Goal: Task Accomplishment & Management: Use online tool/utility

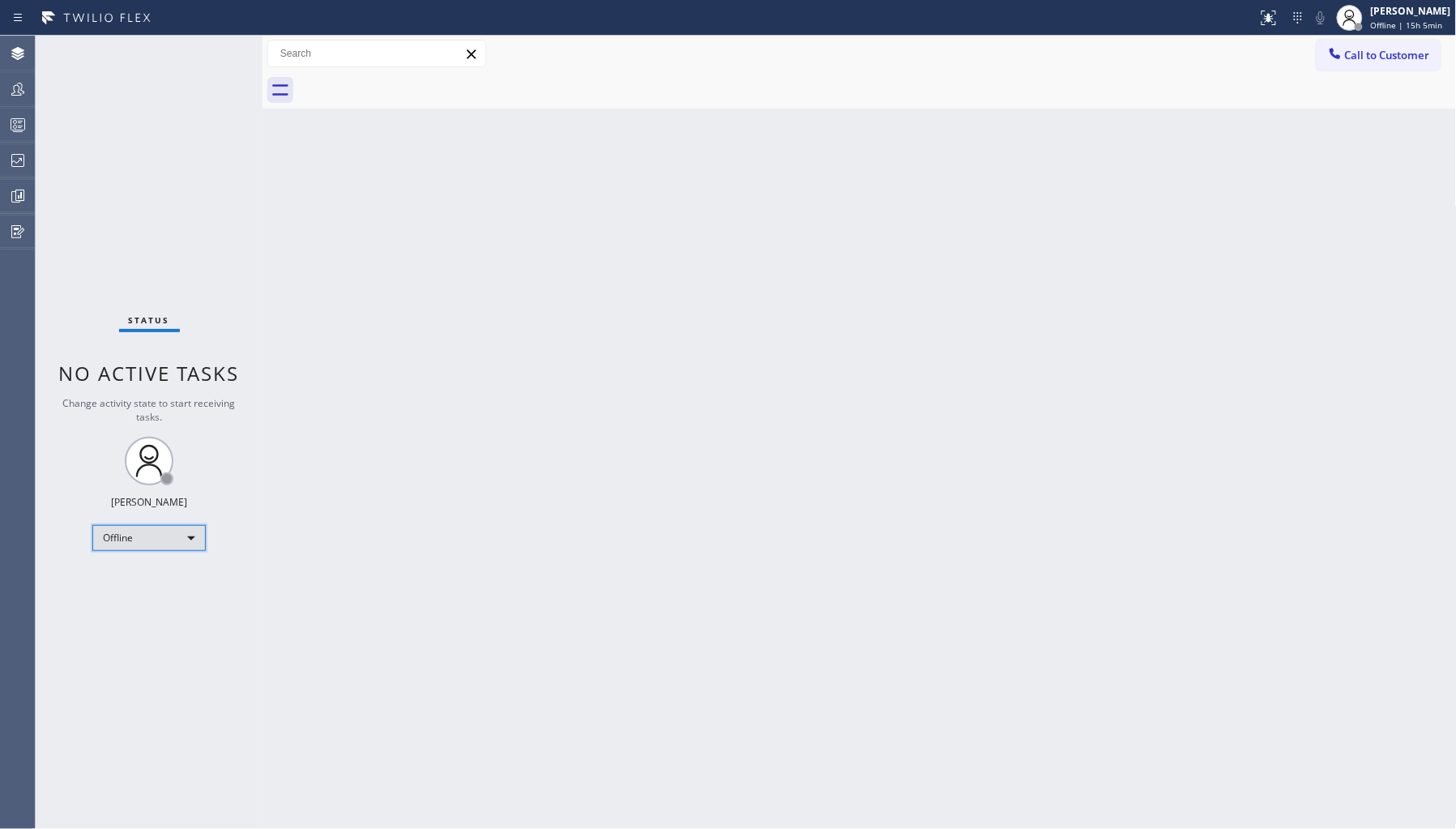
click at [152, 533] on div "Offline" at bounding box center [149, 538] width 113 height 26
click at [164, 592] on li "Unavailable" at bounding box center [148, 601] width 111 height 20
click at [14, 100] on div at bounding box center [18, 89] width 36 height 32
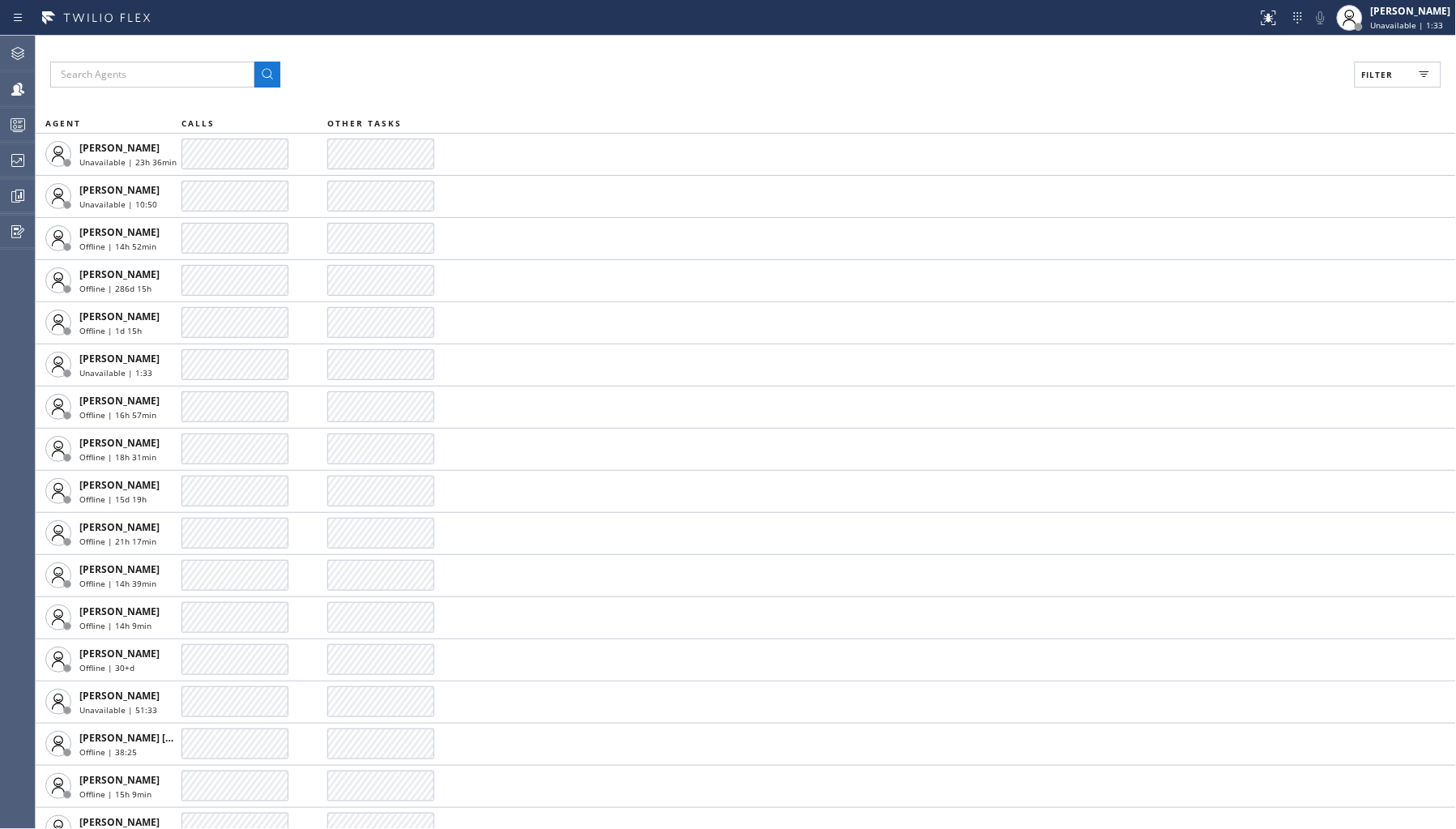
click at [1365, 67] on button "Filter" at bounding box center [1398, 75] width 86 height 26
click at [1253, 214] on label "Unavailable" at bounding box center [1336, 217] width 213 height 13
click at [1230, 214] on input "Unavailable" at bounding box center [1221, 218] width 20 height 20
checkbox input "true"
click at [1357, 86] on span "Apply" at bounding box center [1356, 92] width 33 height 12
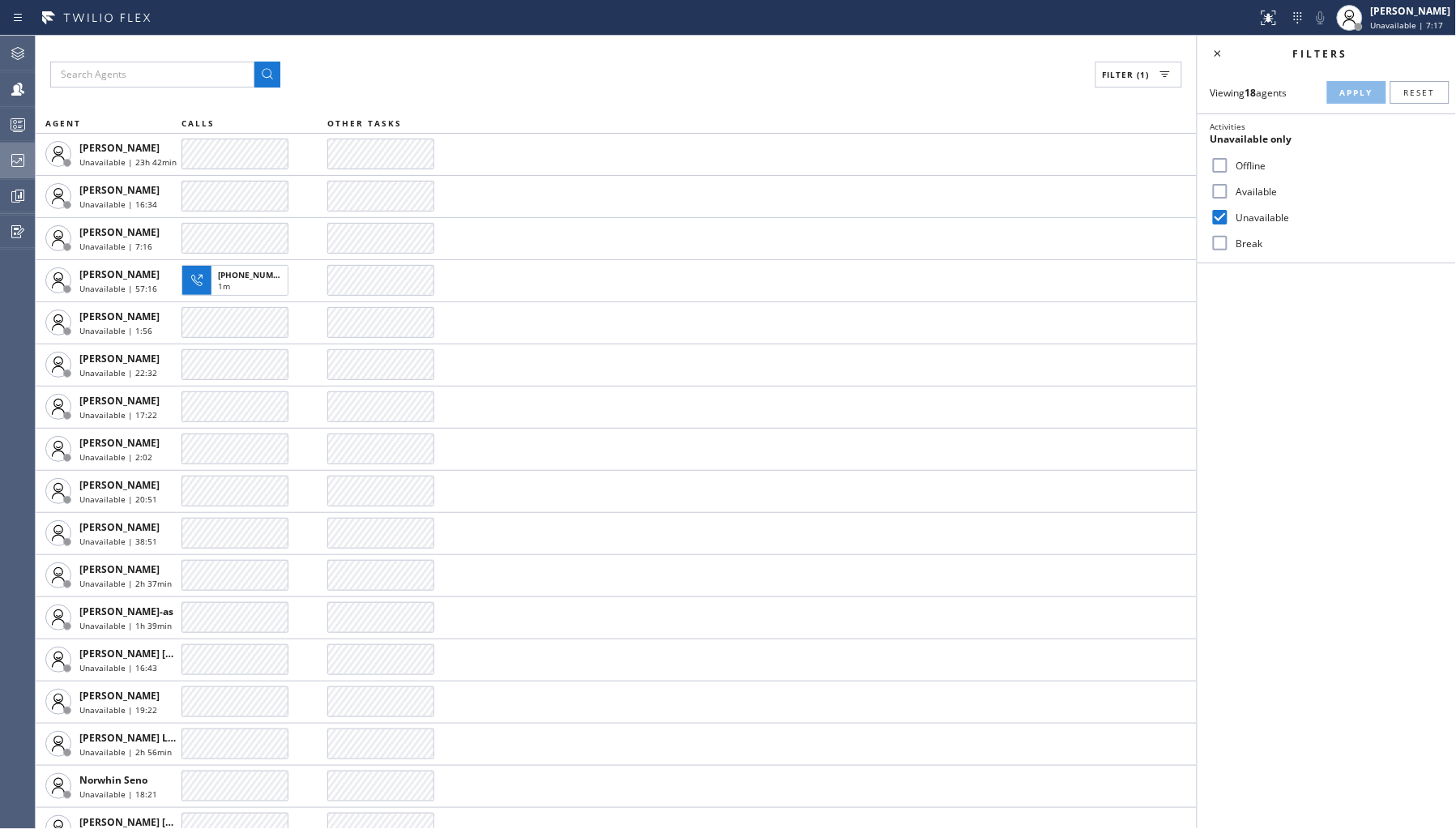
click at [12, 156] on icon at bounding box center [18, 160] width 13 height 13
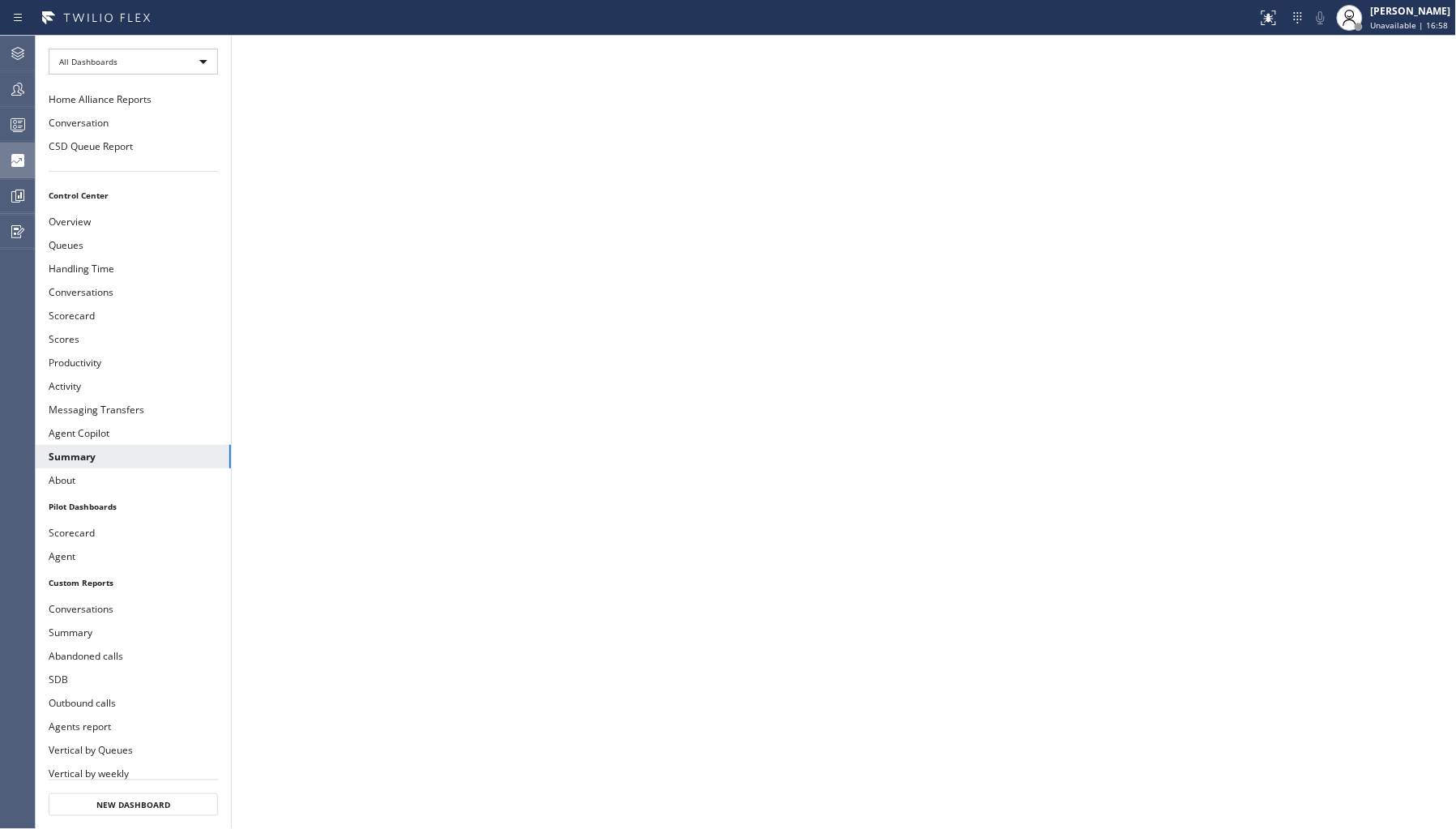
click at [17, 83] on icon at bounding box center [18, 89] width 20 height 20
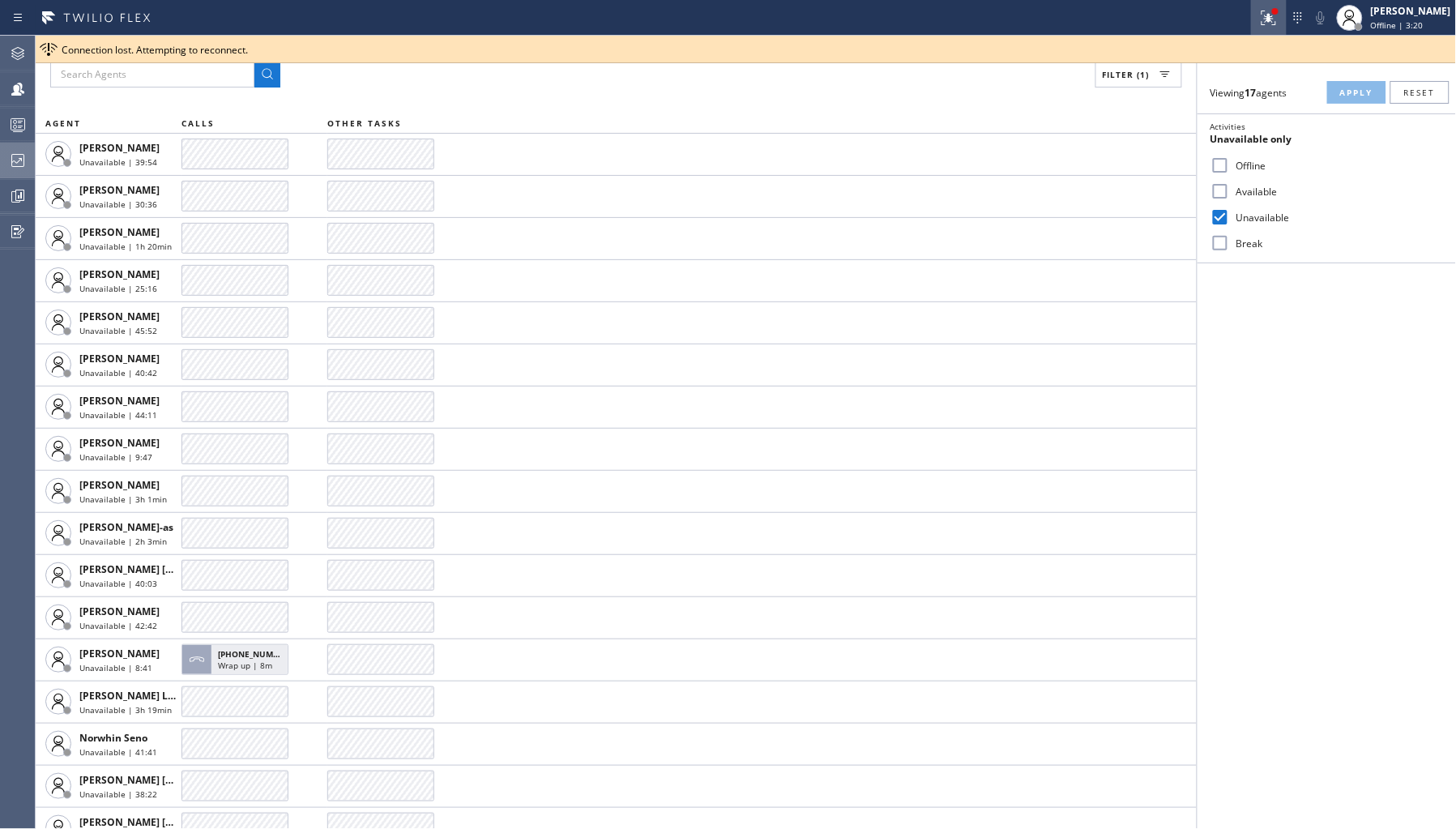
click at [1265, 11] on icon at bounding box center [1266, 16] width 10 height 12
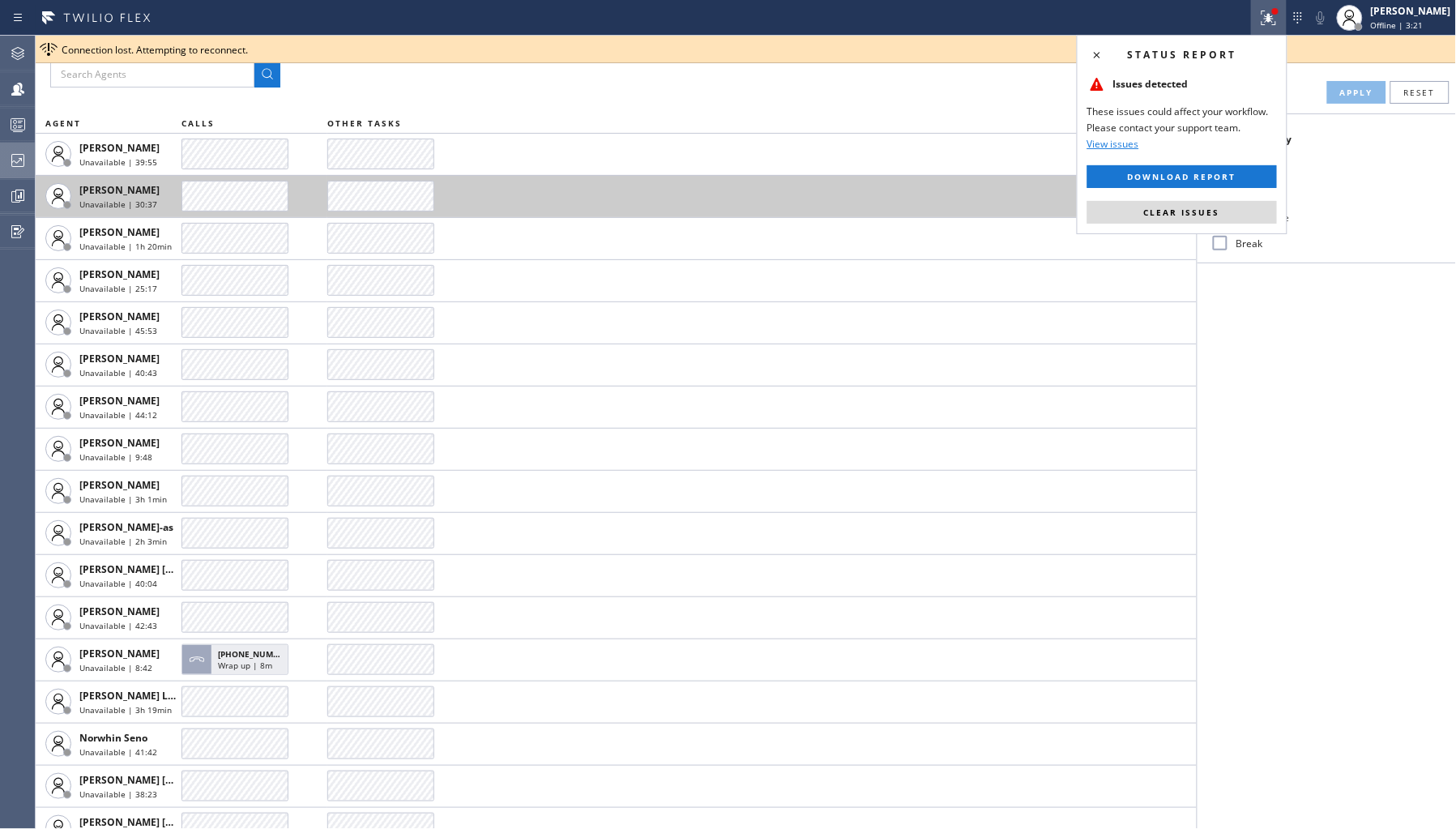
click at [1170, 215] on span "Clear issues" at bounding box center [1182, 212] width 76 height 12
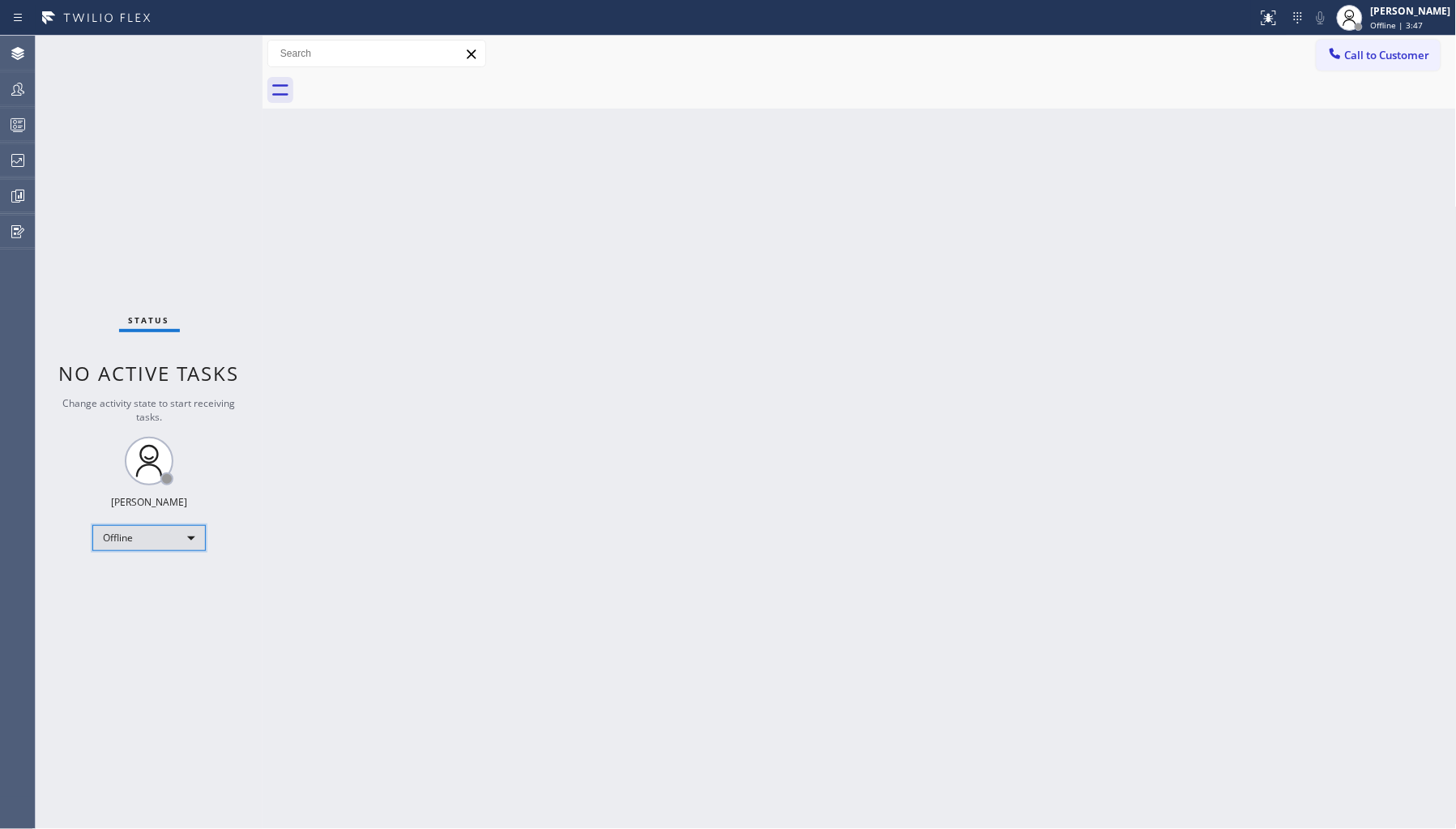
click at [109, 539] on div "Offline" at bounding box center [149, 538] width 113 height 26
click at [162, 604] on li "Unavailable" at bounding box center [148, 601] width 111 height 20
click at [5, 92] on div at bounding box center [18, 89] width 36 height 20
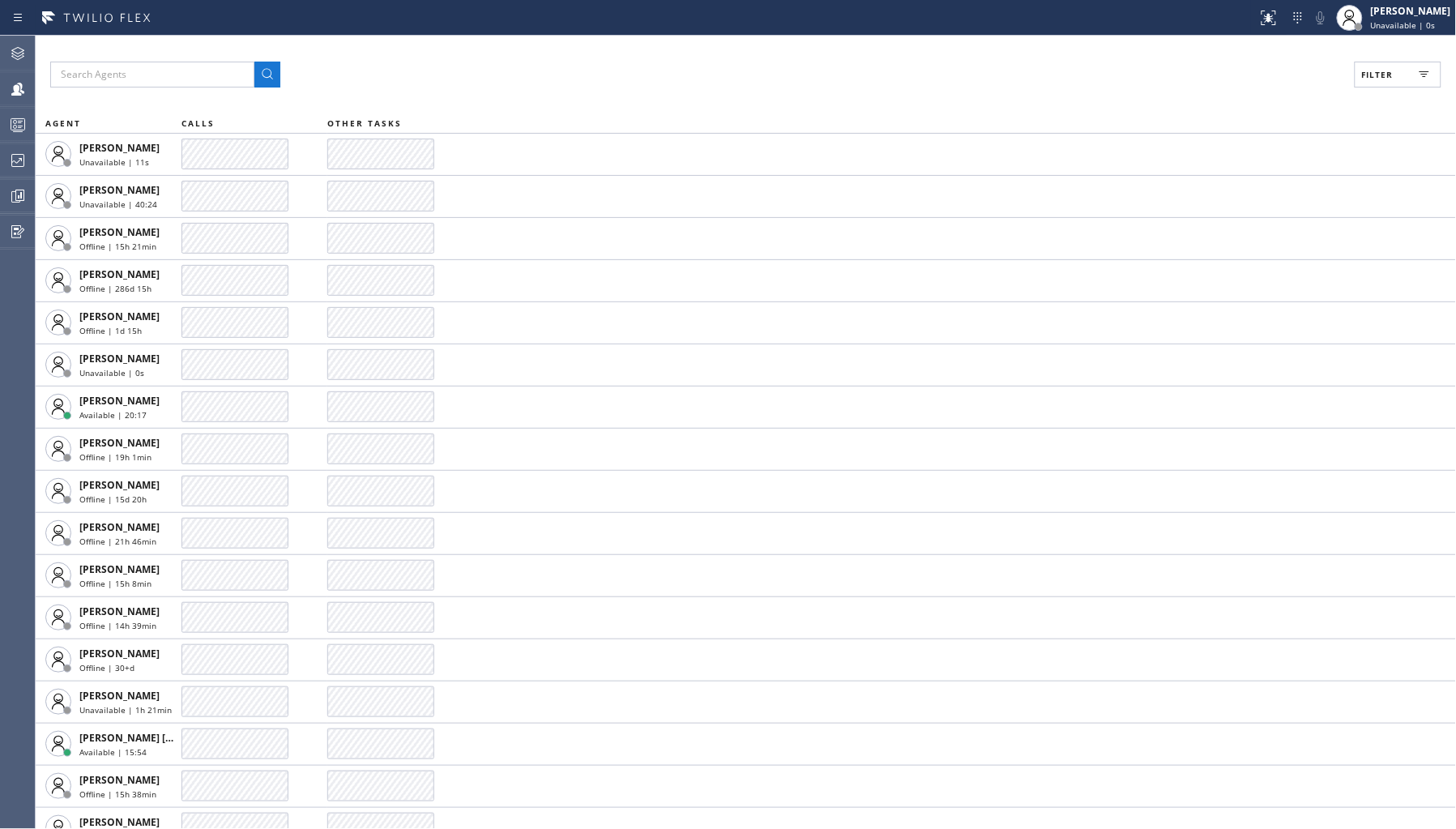
click at [1364, 69] on span "Filter" at bounding box center [1377, 75] width 31 height 12
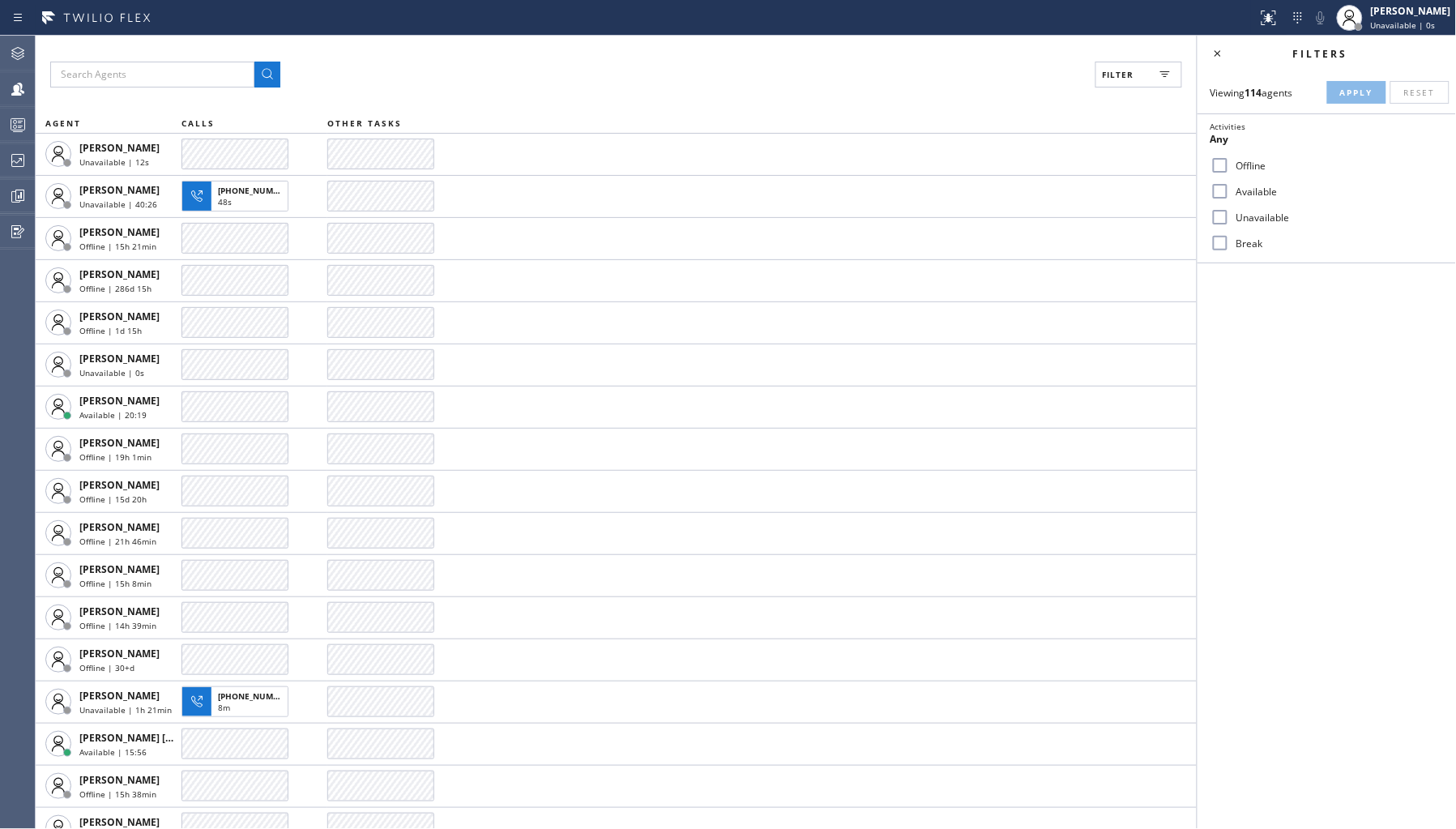
click at [1241, 218] on label "Unavailable" at bounding box center [1336, 217] width 213 height 13
click at [1230, 218] on input "Unavailable" at bounding box center [1221, 218] width 20 height 20
checkbox input "true"
click at [1363, 93] on span "Apply" at bounding box center [1356, 92] width 33 height 12
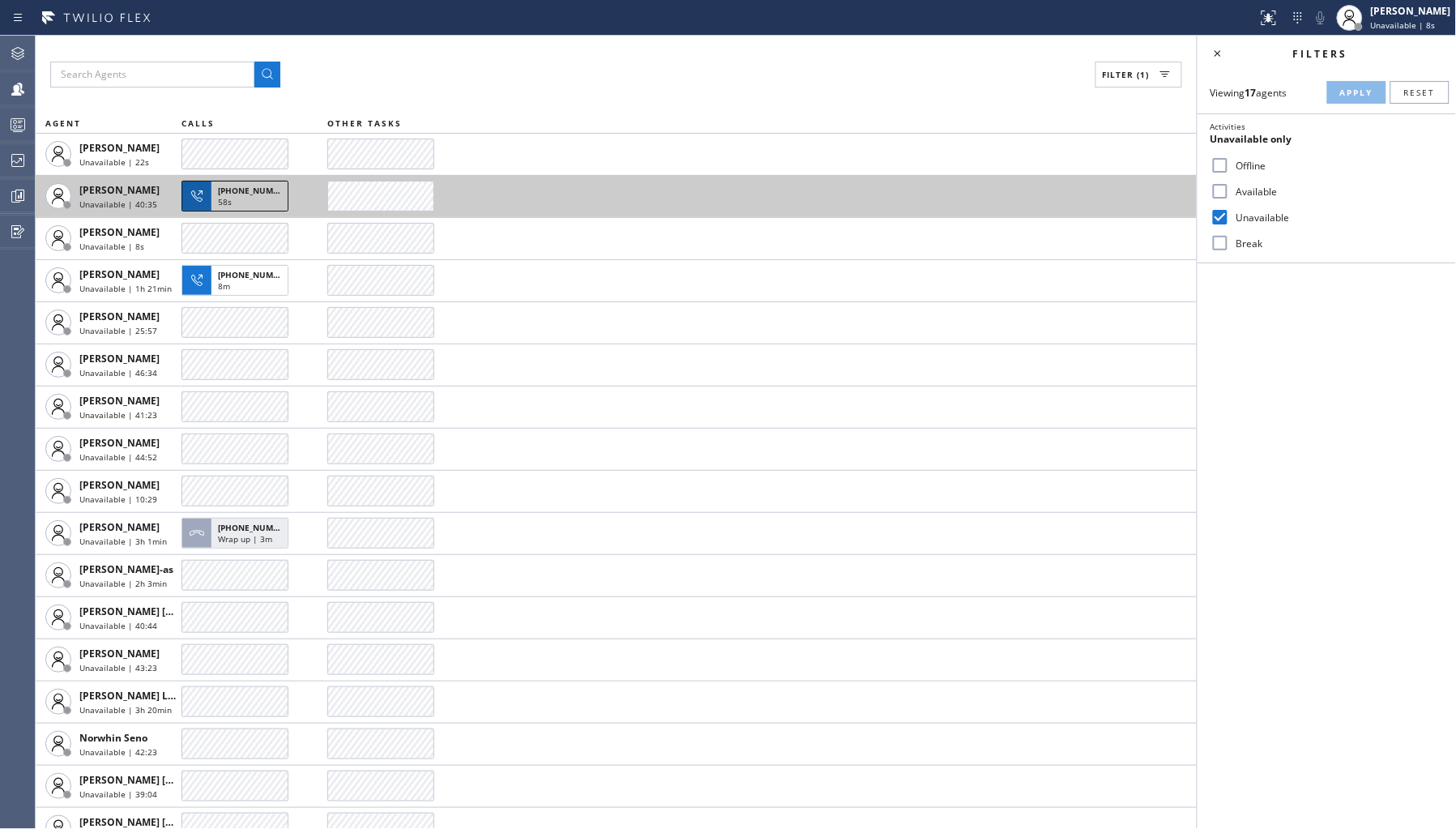
click at [246, 193] on span "+15107126637" at bounding box center [255, 191] width 74 height 12
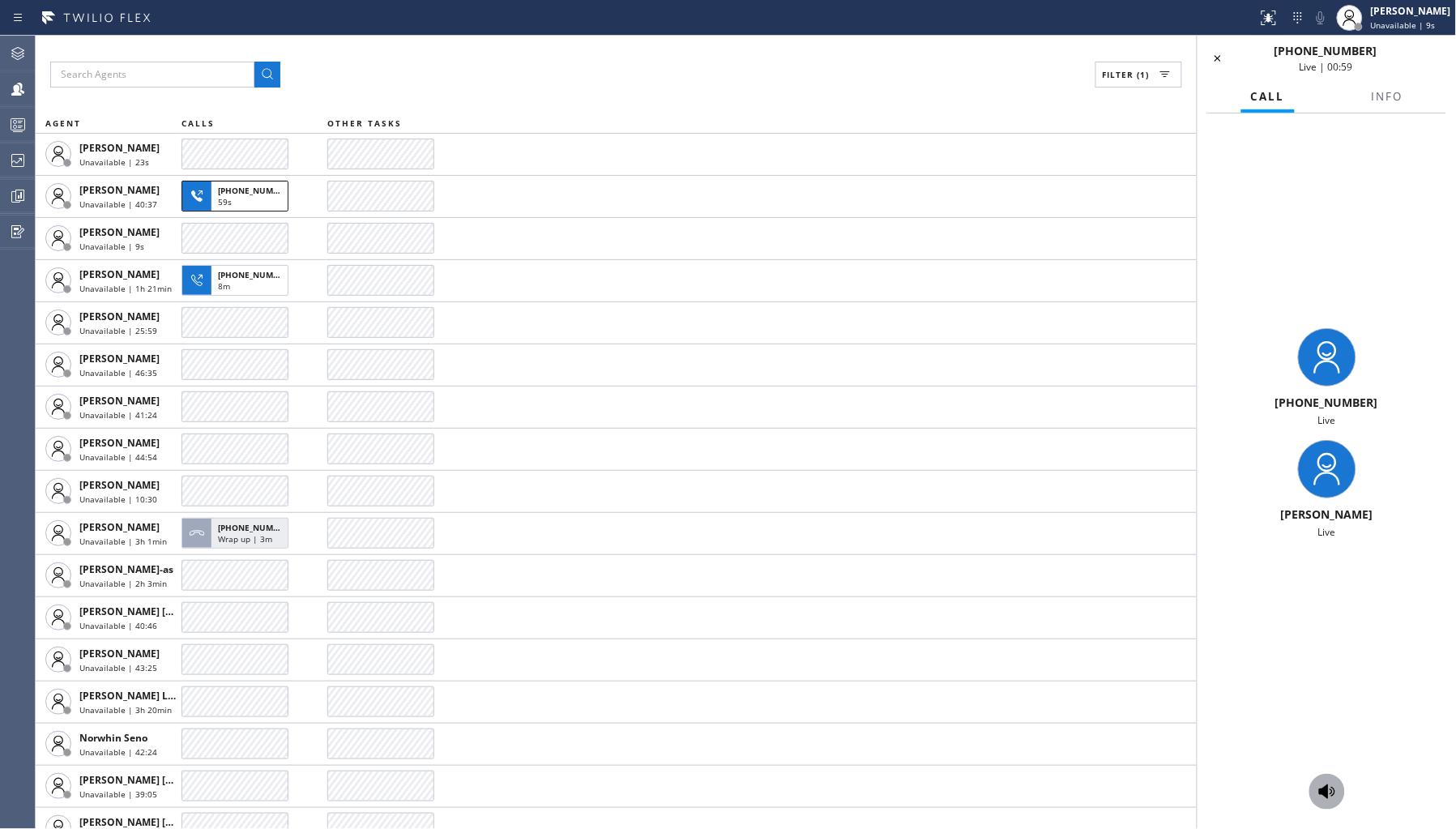
click at [1332, 792] on icon at bounding box center [1327, 792] width 16 height 14
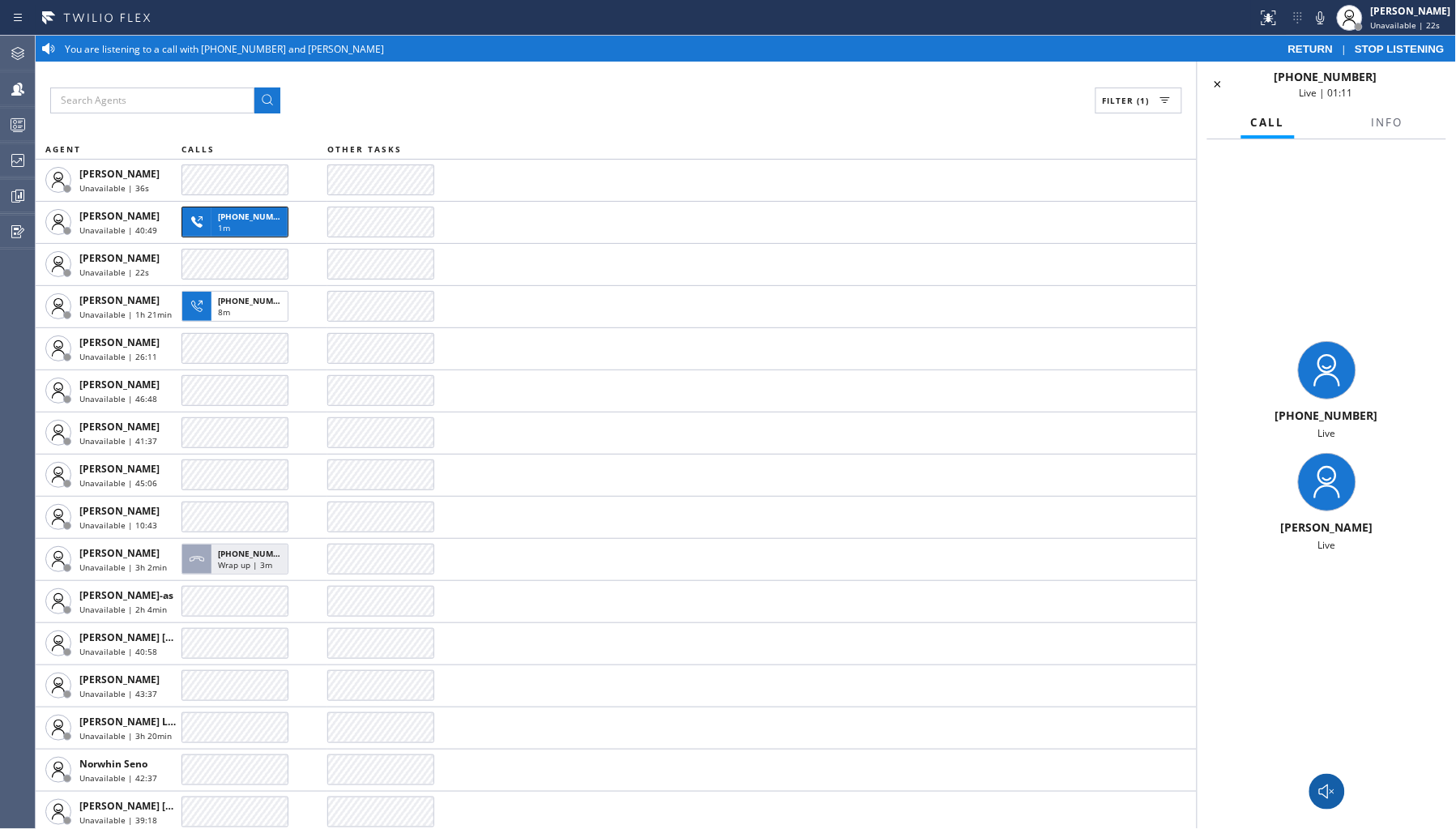
click at [1329, 790] on icon at bounding box center [1327, 792] width 20 height 20
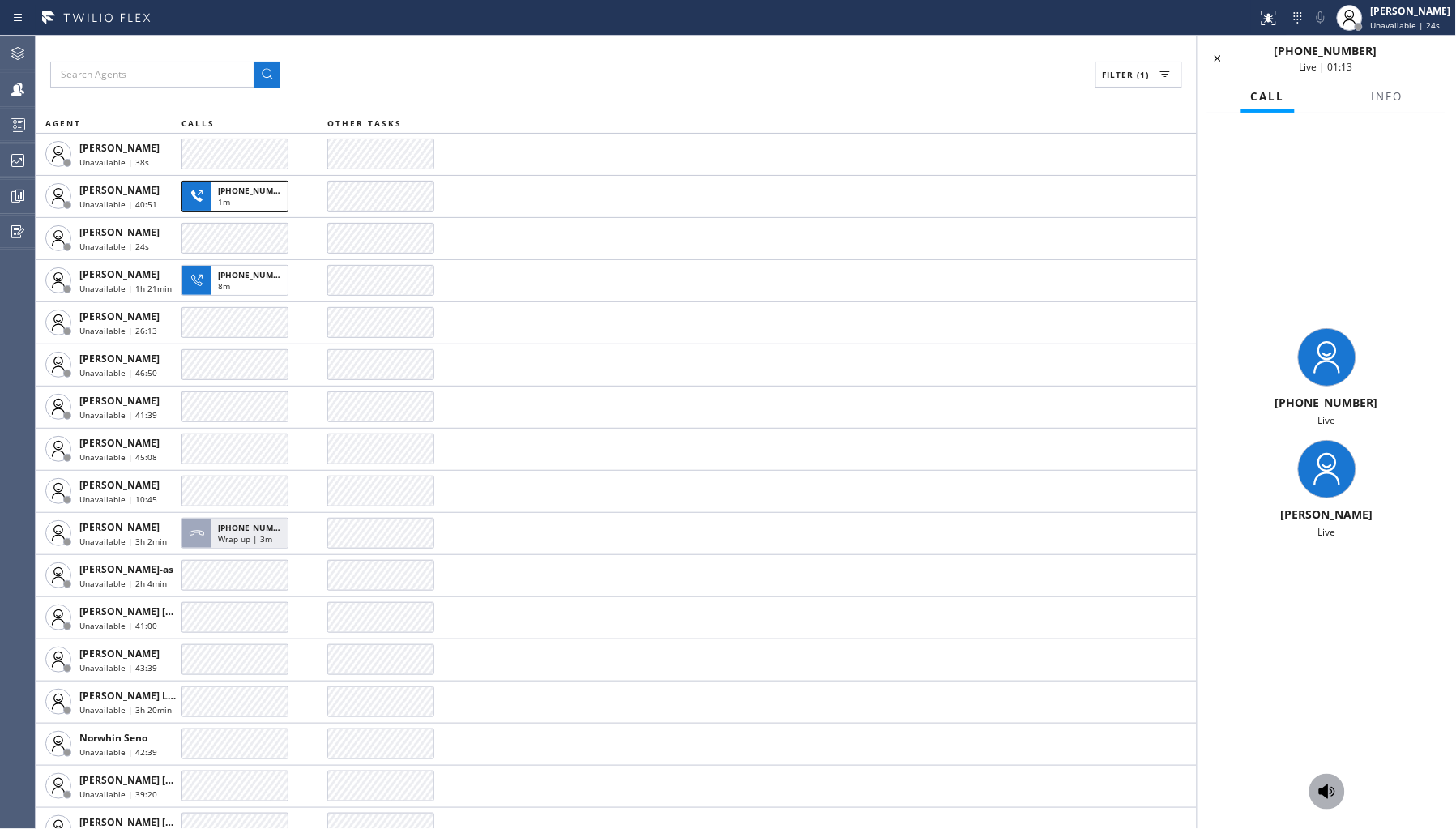
click at [1331, 798] on icon at bounding box center [1327, 792] width 20 height 20
click at [1336, 799] on icon at bounding box center [1327, 792] width 20 height 20
click at [1221, 54] on icon at bounding box center [1218, 58] width 20 height 20
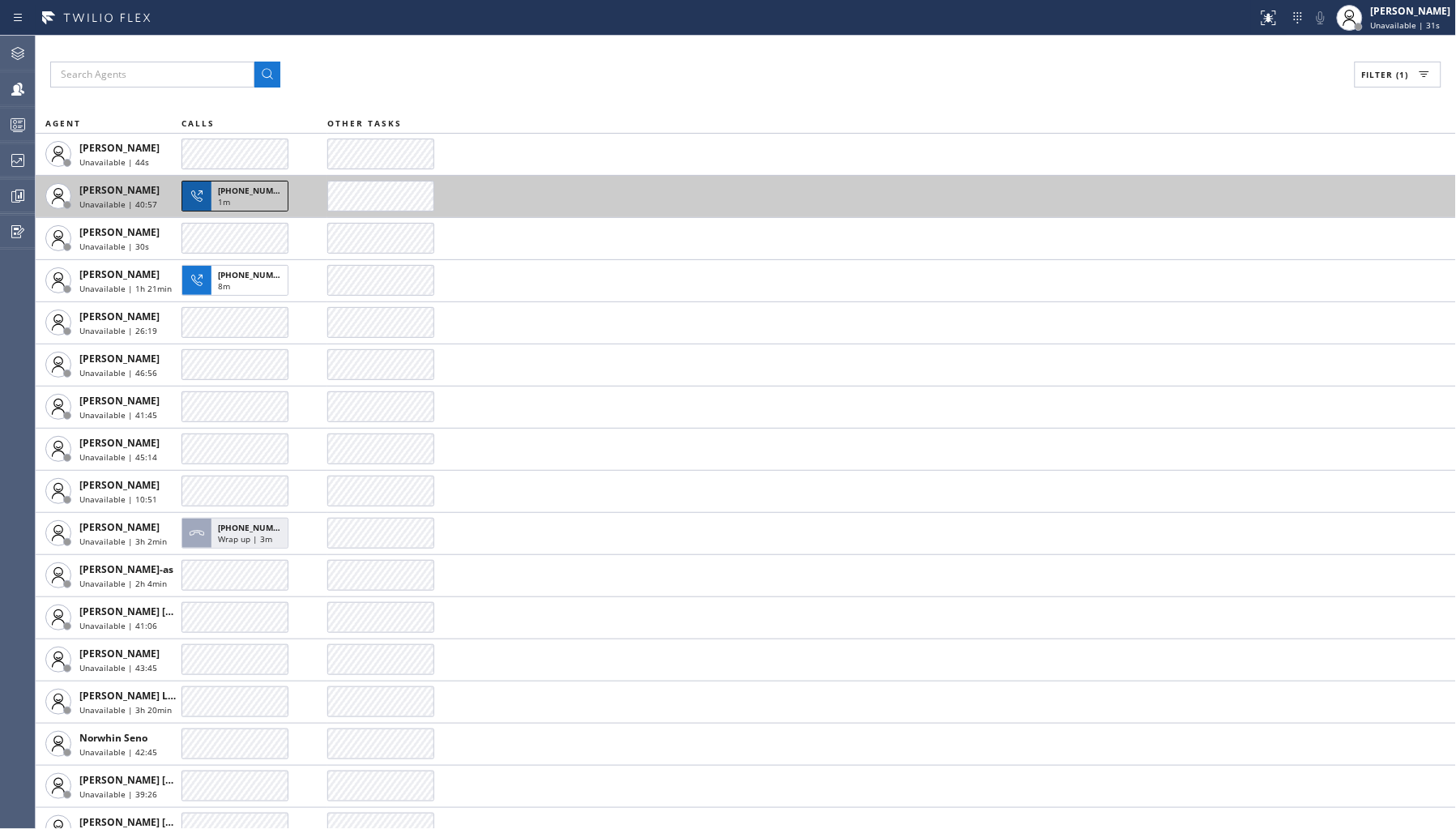
click at [239, 207] on div "1m" at bounding box center [250, 203] width 63 height 14
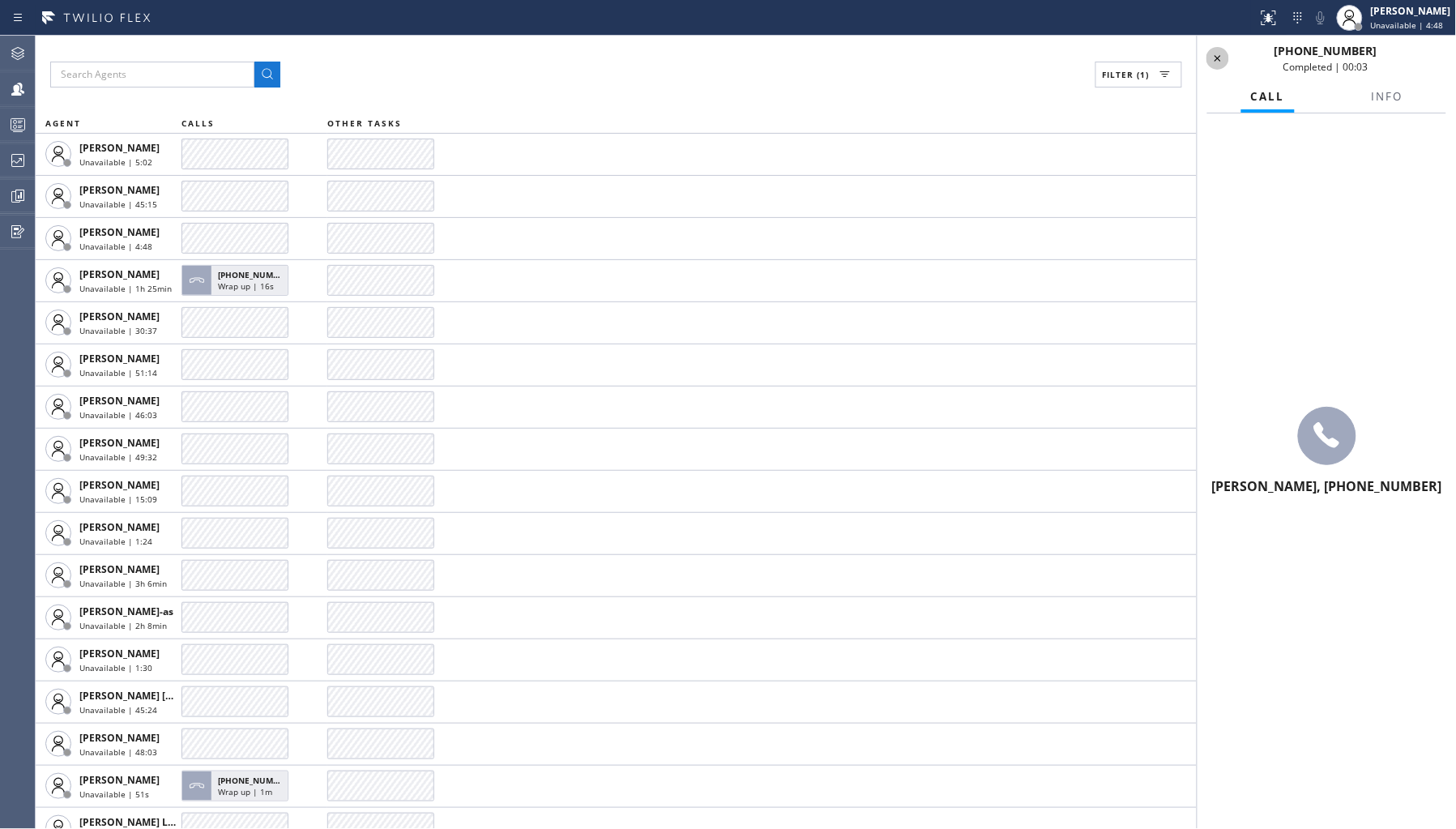
click at [1215, 59] on icon at bounding box center [1218, 58] width 20 height 20
